Goal: Task Accomplishment & Management: Use online tool/utility

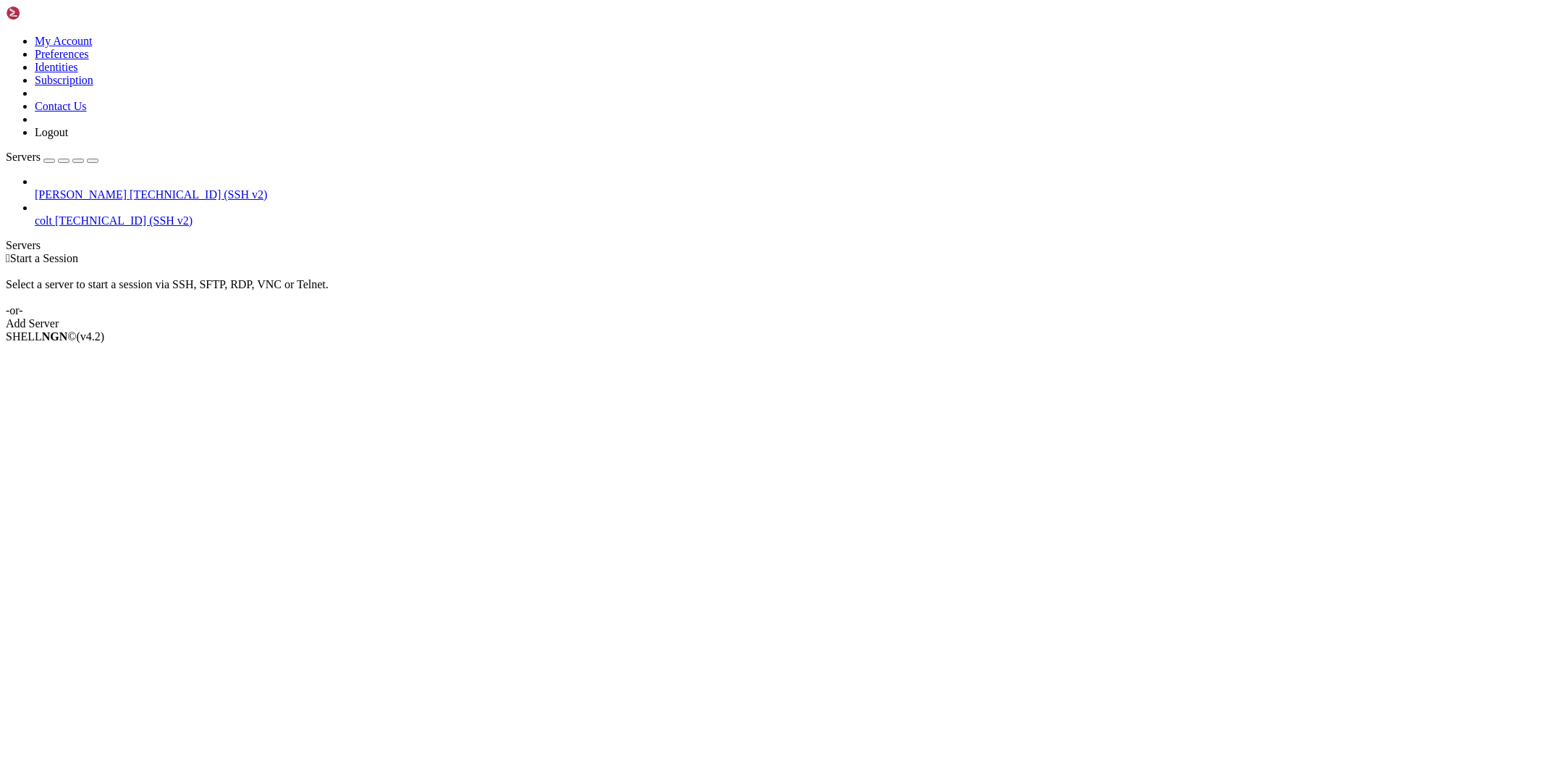
click at [351, 277] on div " Start a Session Select a server to start a session via SSH, SFTP, RDP, VNC or…" at bounding box center [772, 291] width 1533 height 78
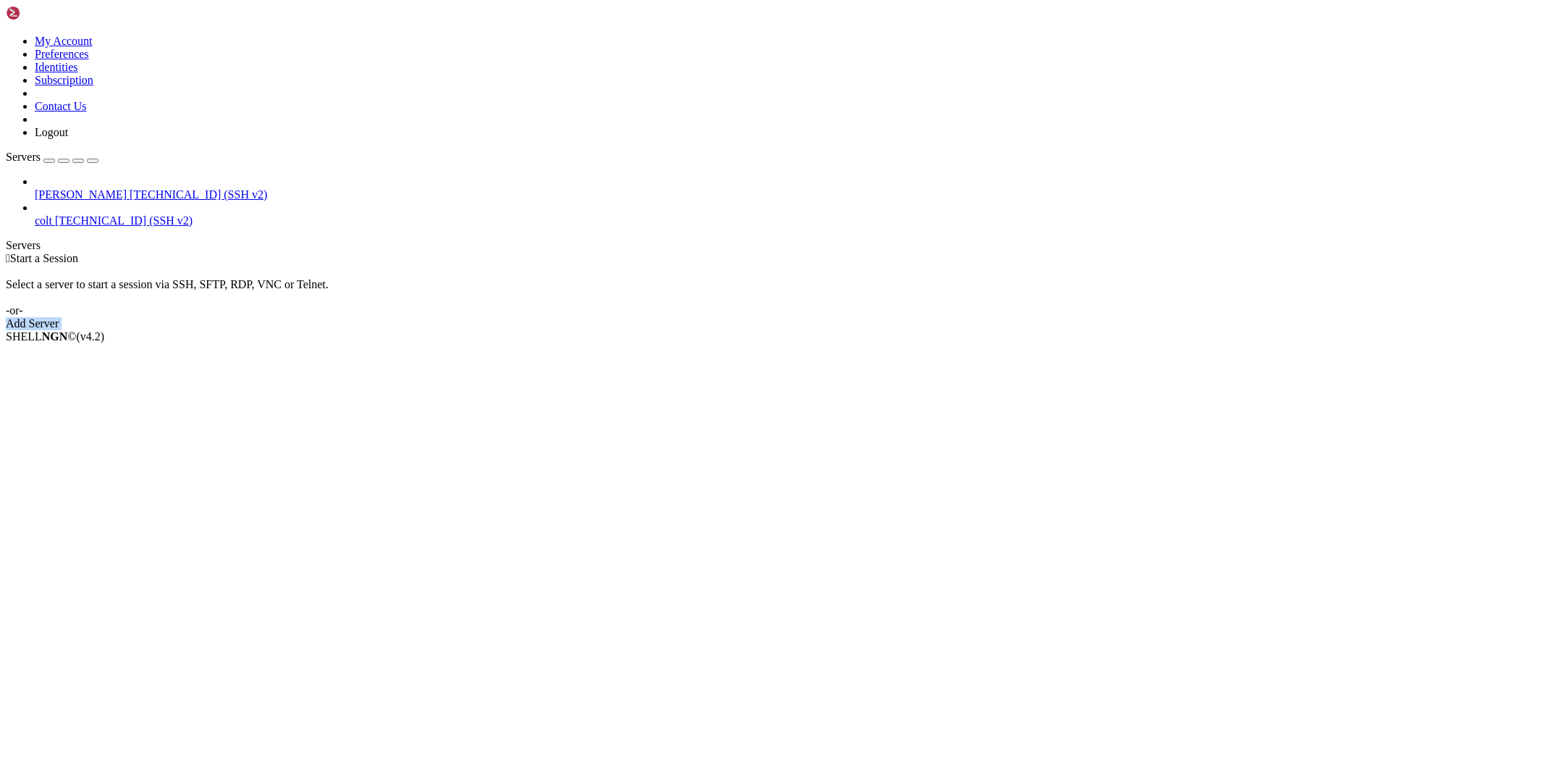
click at [351, 277] on div " Start a Session Select a server to start a session via SSH, SFTP, RDP, VNC or…" at bounding box center [772, 291] width 1533 height 78
click at [52, 214] on span "colt" at bounding box center [43, 220] width 17 height 12
click at [84, 214] on span "[TECHNICAL_ID] (SSH v2)" at bounding box center [124, 220] width 138 height 12
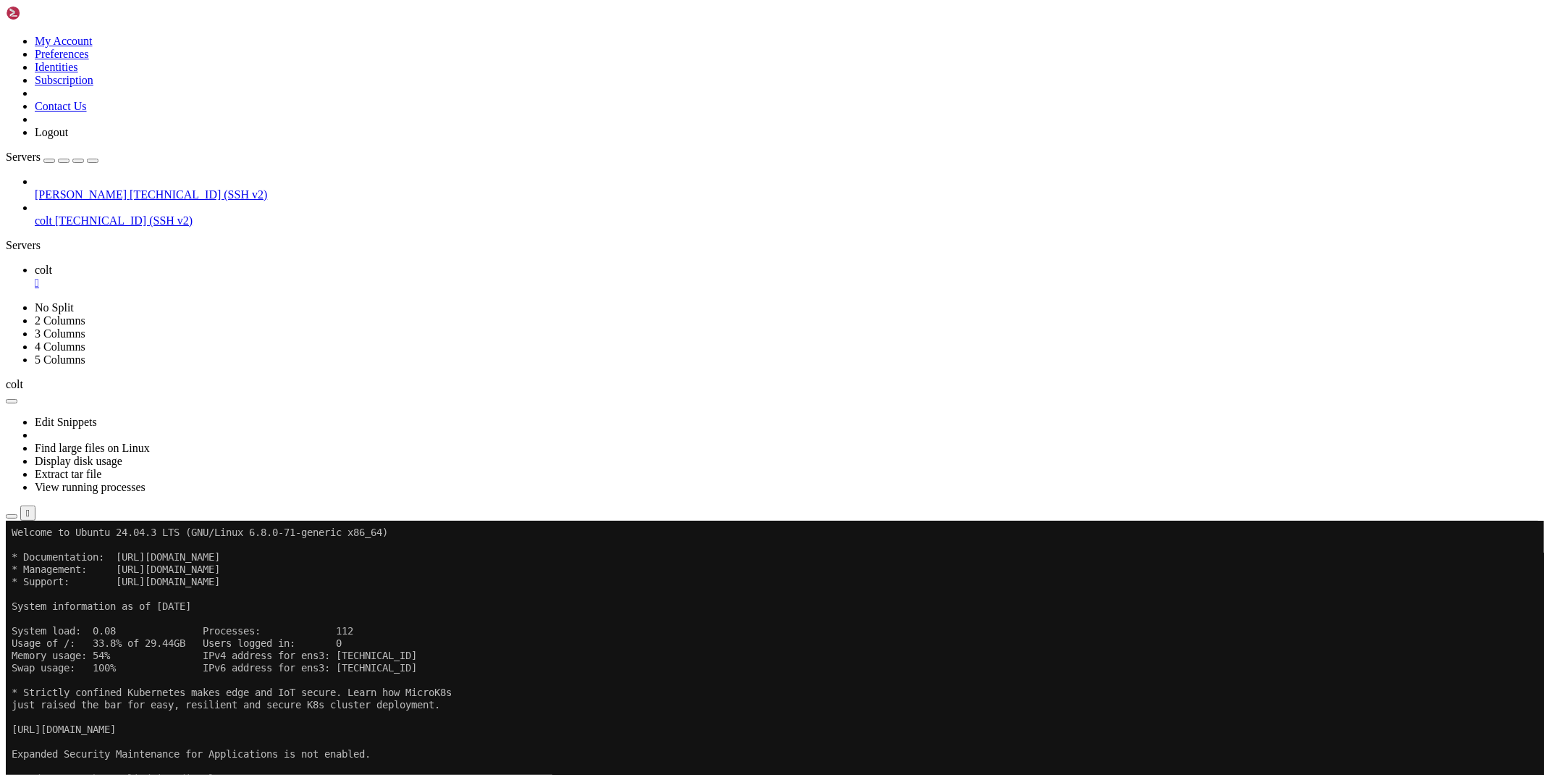
click at [12, 516] on icon "button" at bounding box center [12, 516] width 0 height 0
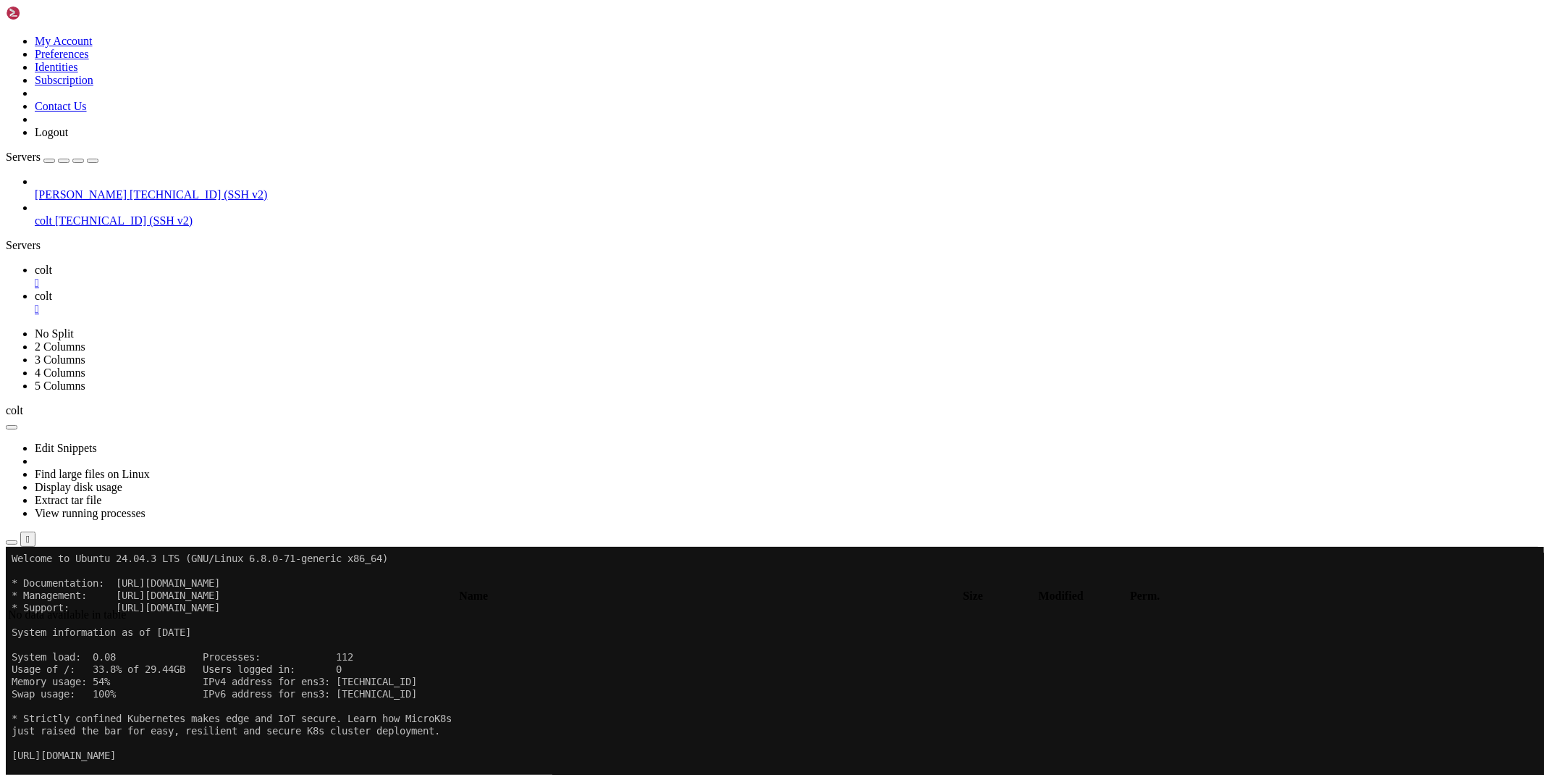
click at [35, 264] on icon at bounding box center [35, 270] width 0 height 12
click at [35, 290] on icon at bounding box center [35, 296] width 0 height 12
click at [59, 768] on span " bacon-bot" at bounding box center [33, 774] width 51 height 12
click at [1177, 623] on td "[DATE] 23:38:48" at bounding box center [1104, 630] width 146 height 14
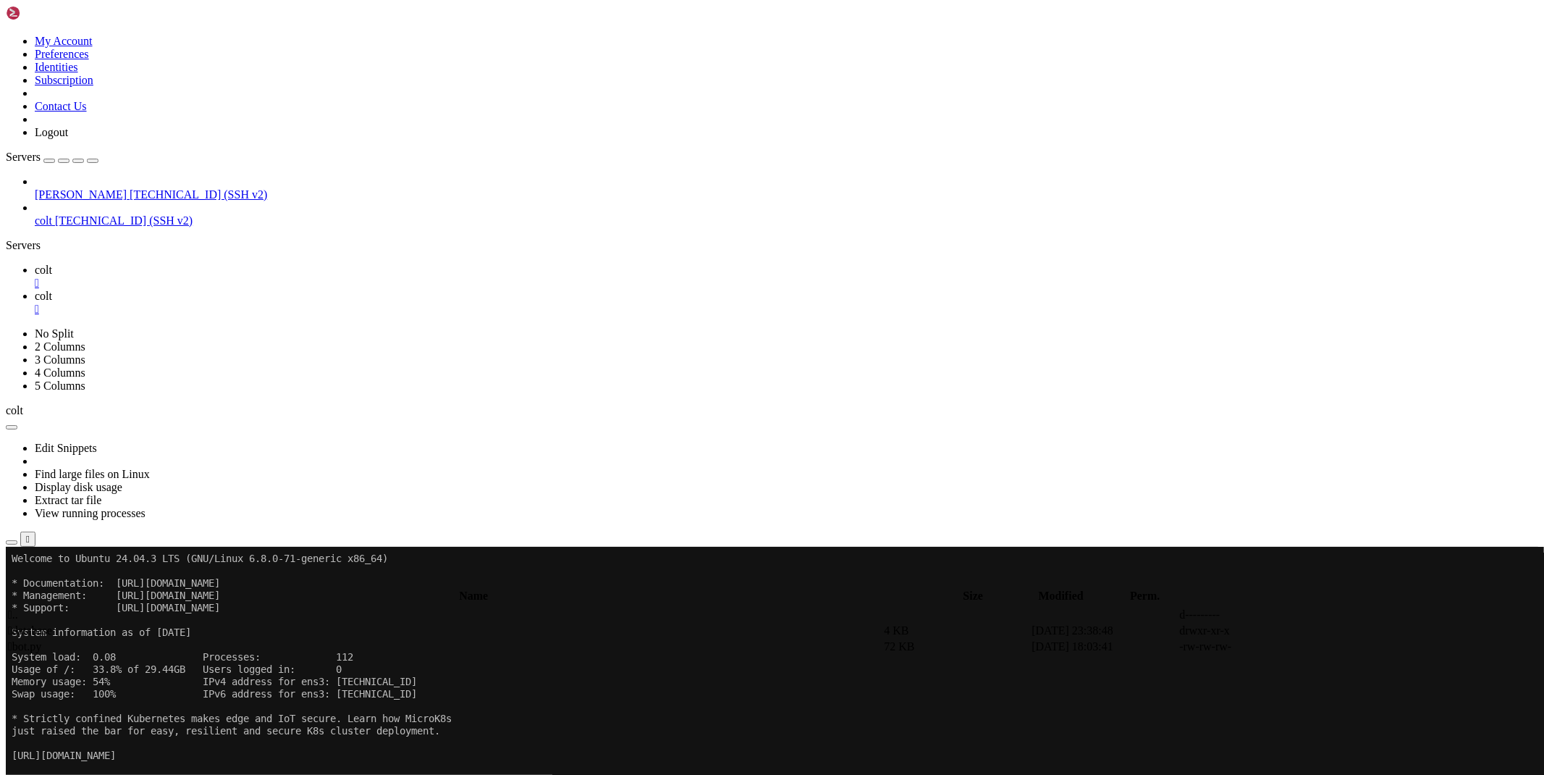
click at [1177, 623] on td "[DATE] 23:38:48" at bounding box center [1104, 630] width 146 height 14
type input "/root/bacon-bot/database"
click at [1177, 623] on td "[DATE] 18:42:44" at bounding box center [1104, 630] width 146 height 14
click at [1327, 631] on link at bounding box center [1327, 631] width 0 height 0
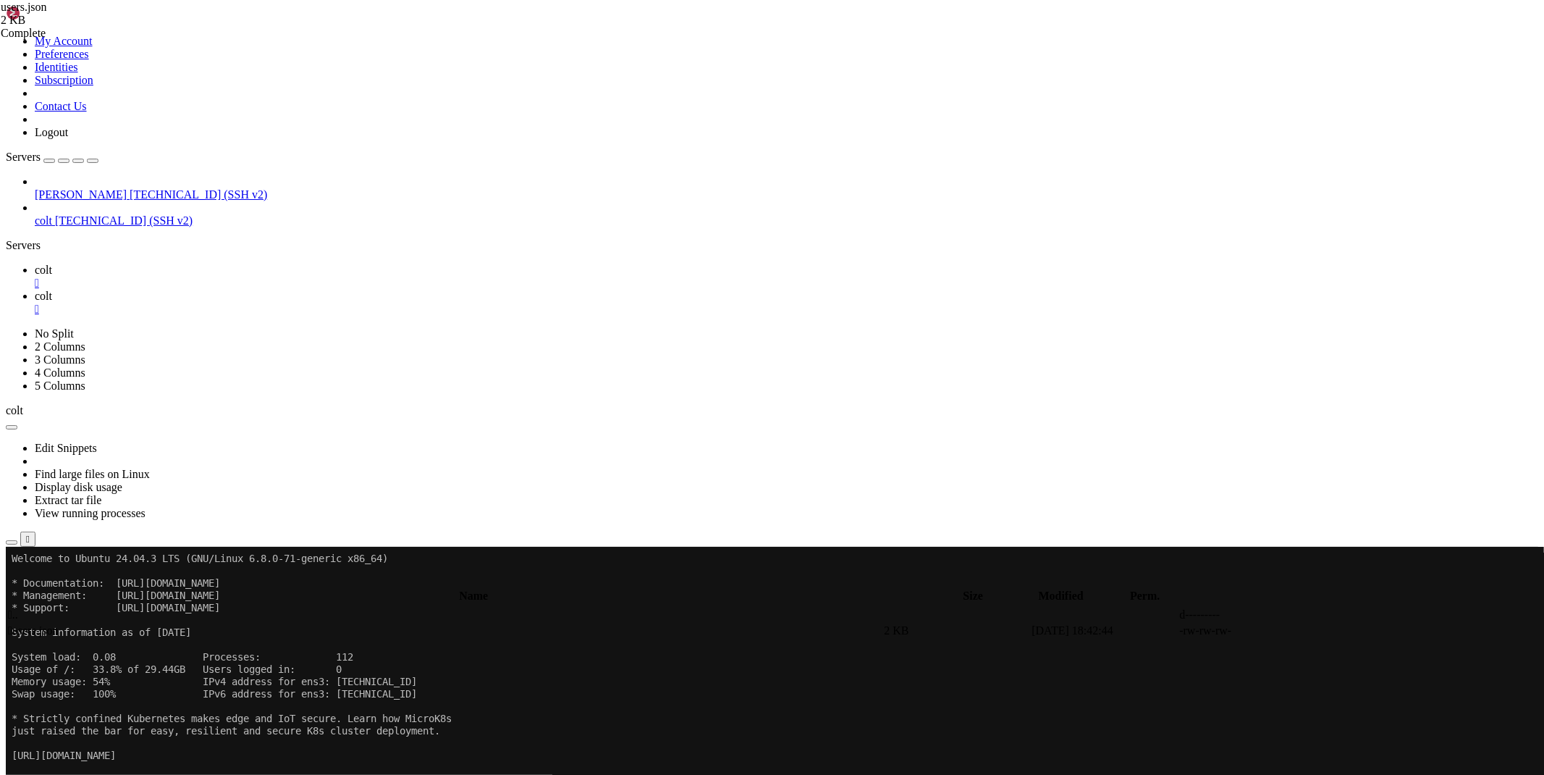
click at [1176, 608] on td at bounding box center [1104, 615] width 146 height 14
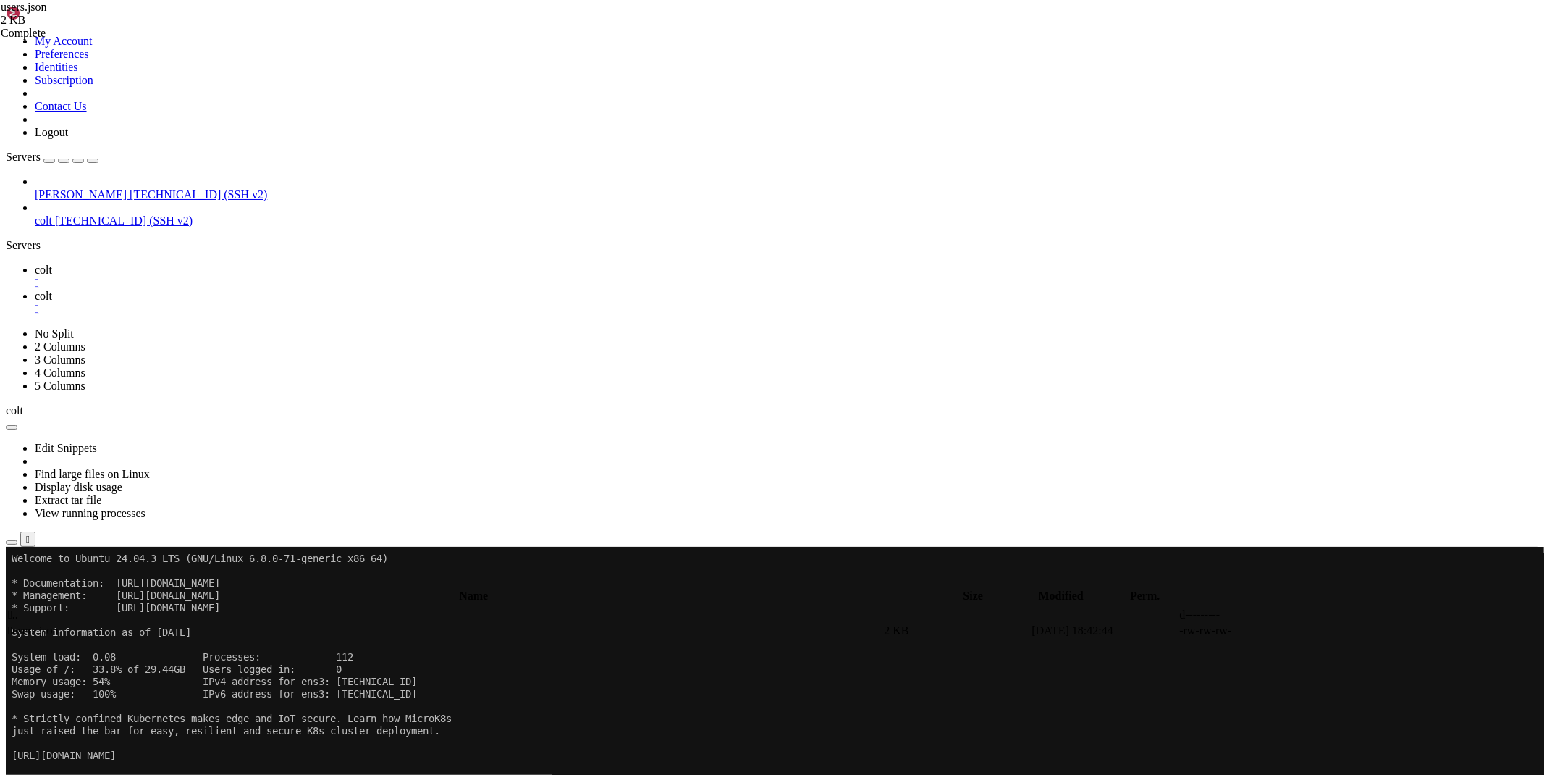
type input "/root/bacon-bot"
click at [226, 264] on link "colt " at bounding box center [787, 277] width 1504 height 26
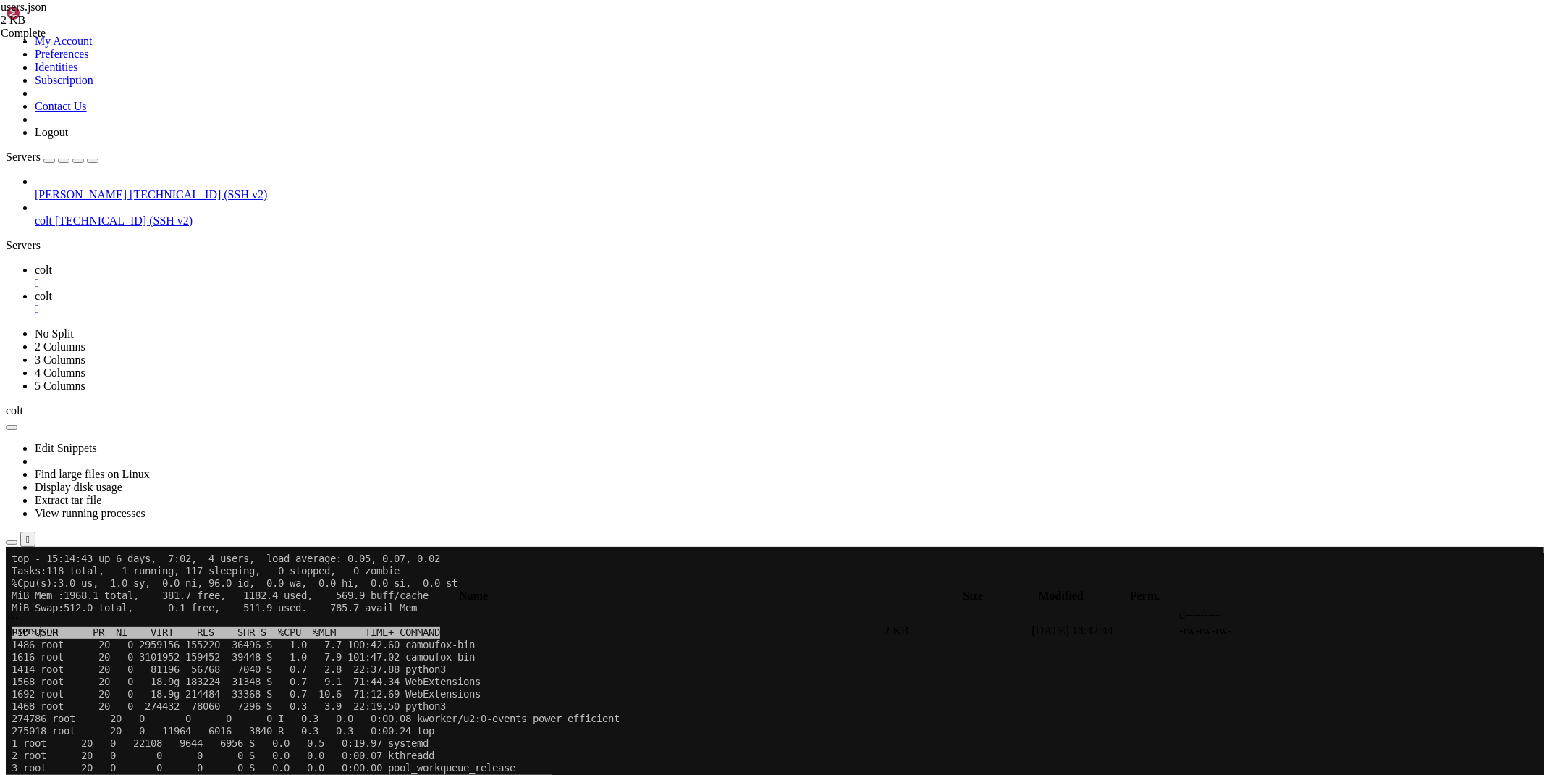
click at [674, 644] on x-row "1486 root 20 0 2959156 155220 36496 S 1.0 7.7 100:42.60 camoufox-bin" at bounding box center [687, 644] width 1350 height 12
click at [674, 644] on x-row "1568 root 20 0 18.9g 183224 31348 S 1.0 9.1 71:44.41 WebExtensions" at bounding box center [687, 644] width 1350 height 12
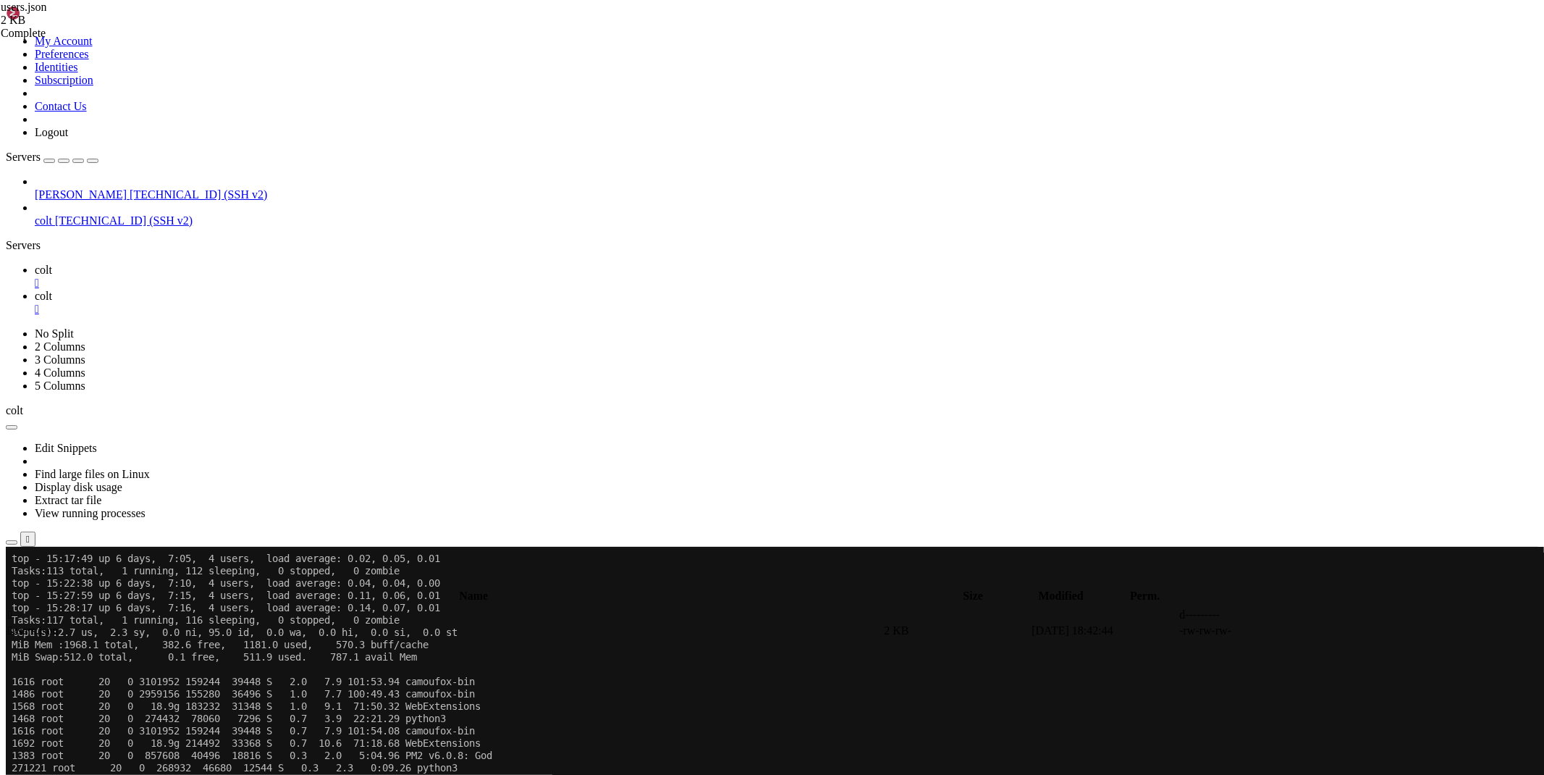
scroll to position [0, 0]
click at [52, 290] on span "colt" at bounding box center [43, 296] width 17 height 12
click at [18, 596] on span " .." at bounding box center [13, 602] width 10 height 12
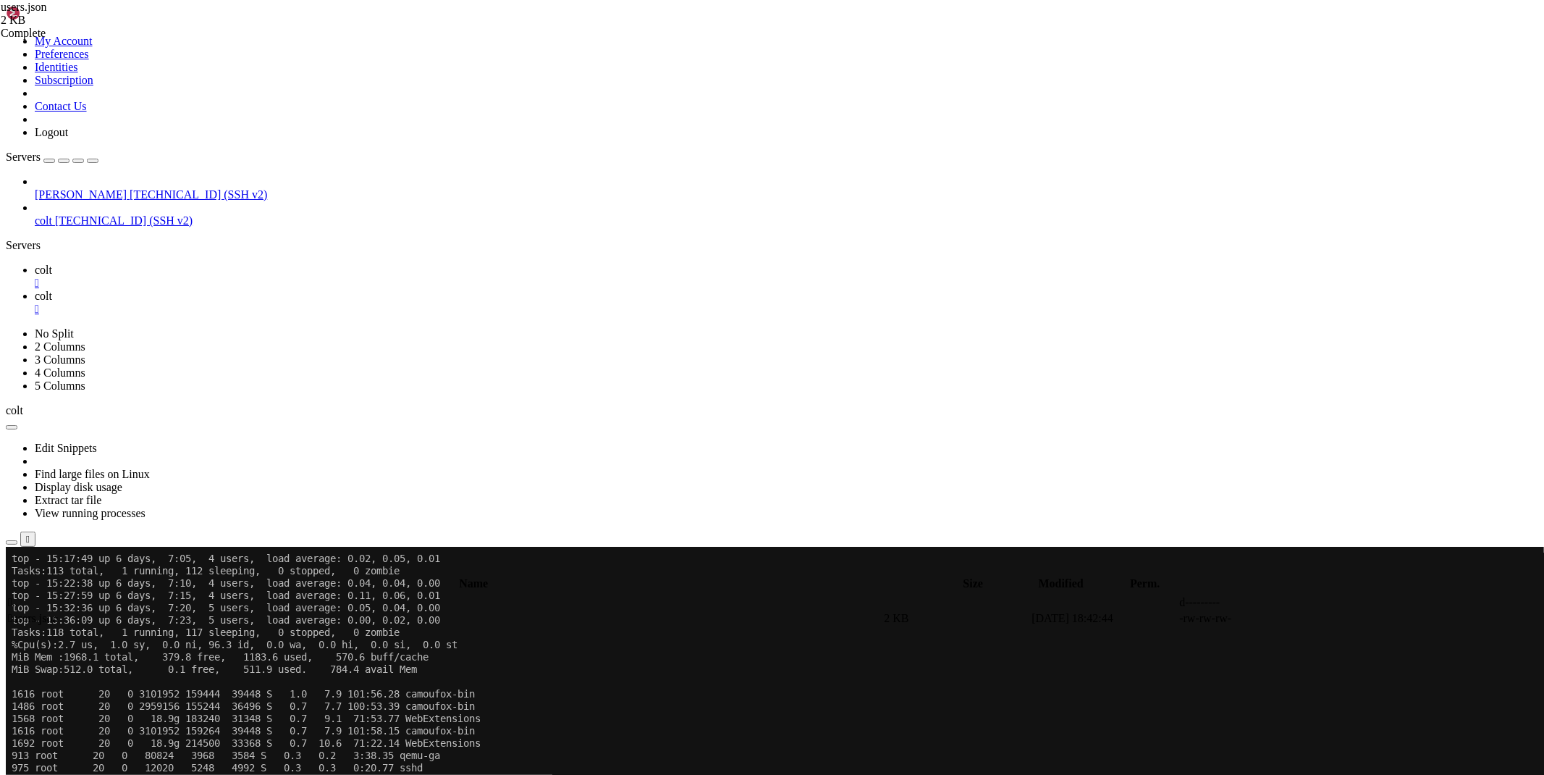
click at [18, 596] on span " .." at bounding box center [13, 602] width 10 height 12
